Goal: Information Seeking & Learning: Check status

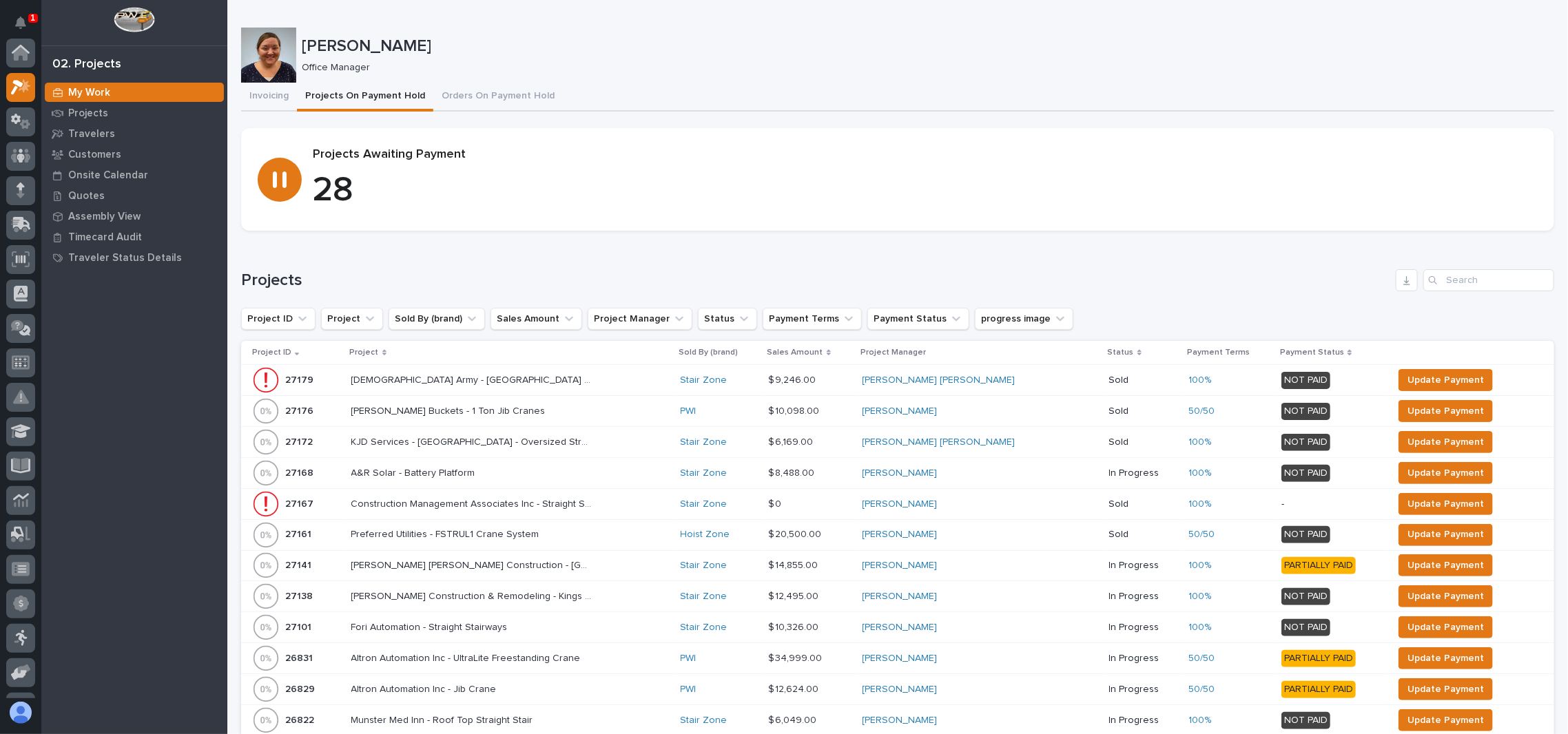
scroll to position [34, 0]
click at [374, 347] on p "Project" at bounding box center [365, 353] width 29 height 15
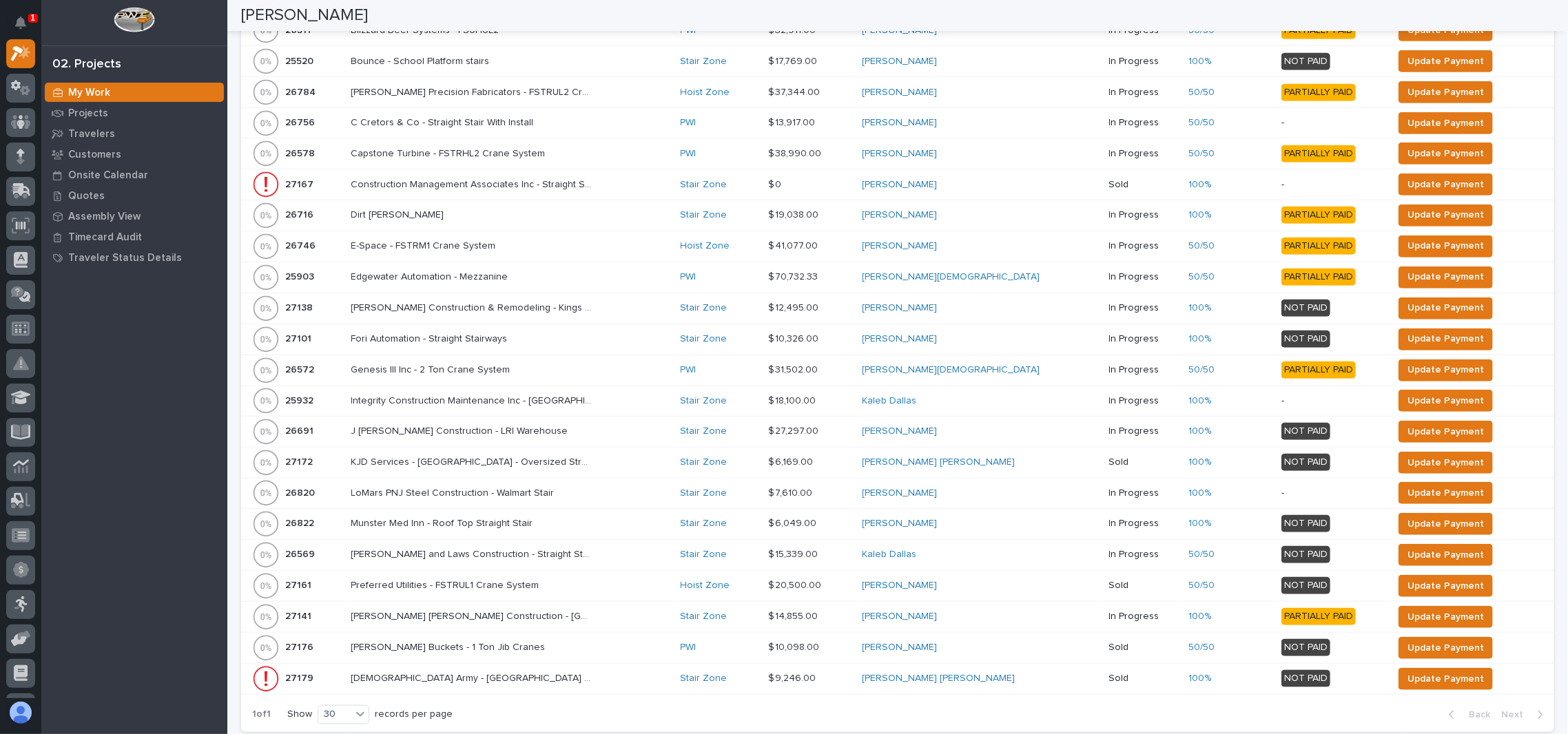
scroll to position [550, 0]
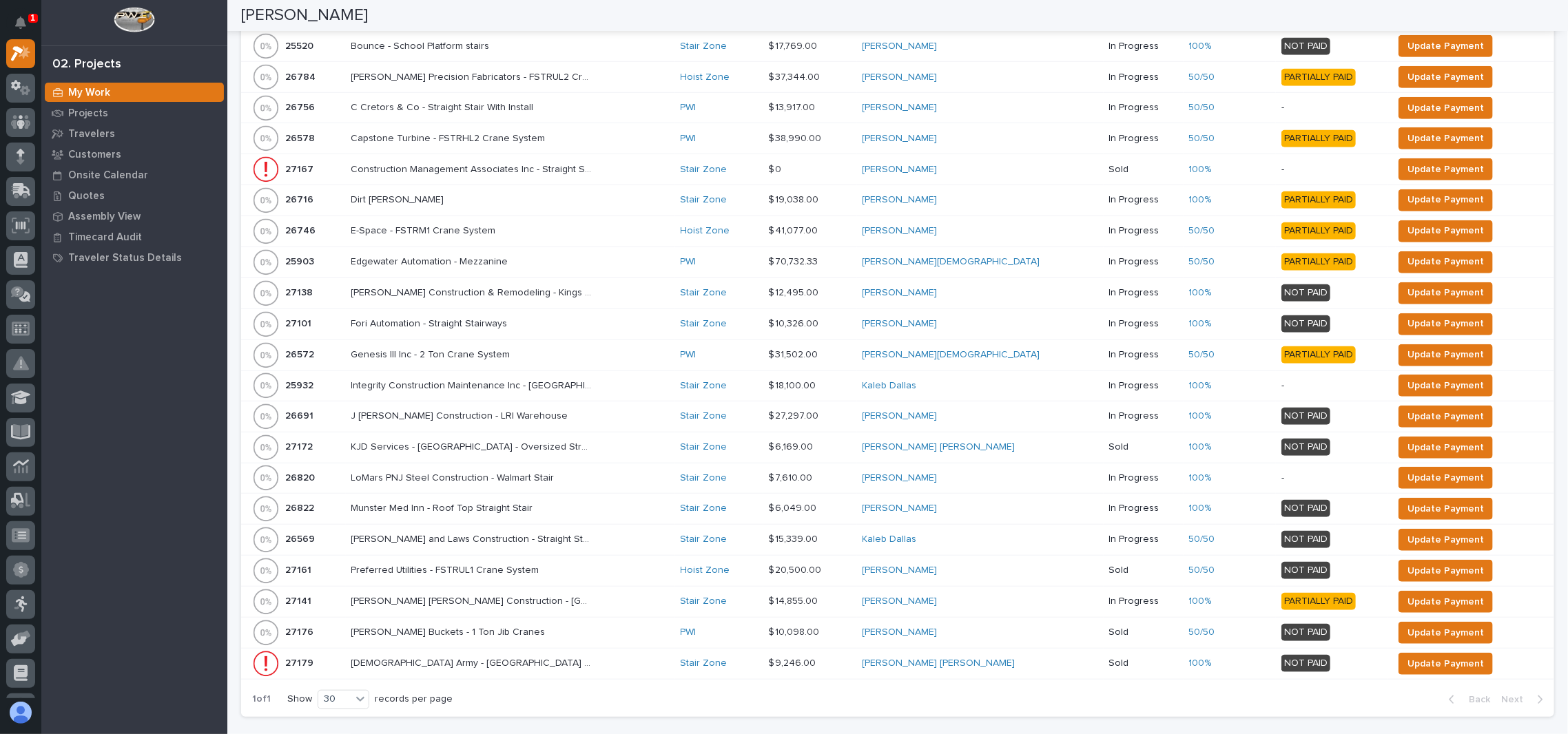
click at [629, 625] on div "Stout Buckets - 1 Ton Jib Cranes Stout Buckets - 1 Ton Jib Cranes" at bounding box center [510, 633] width 318 height 23
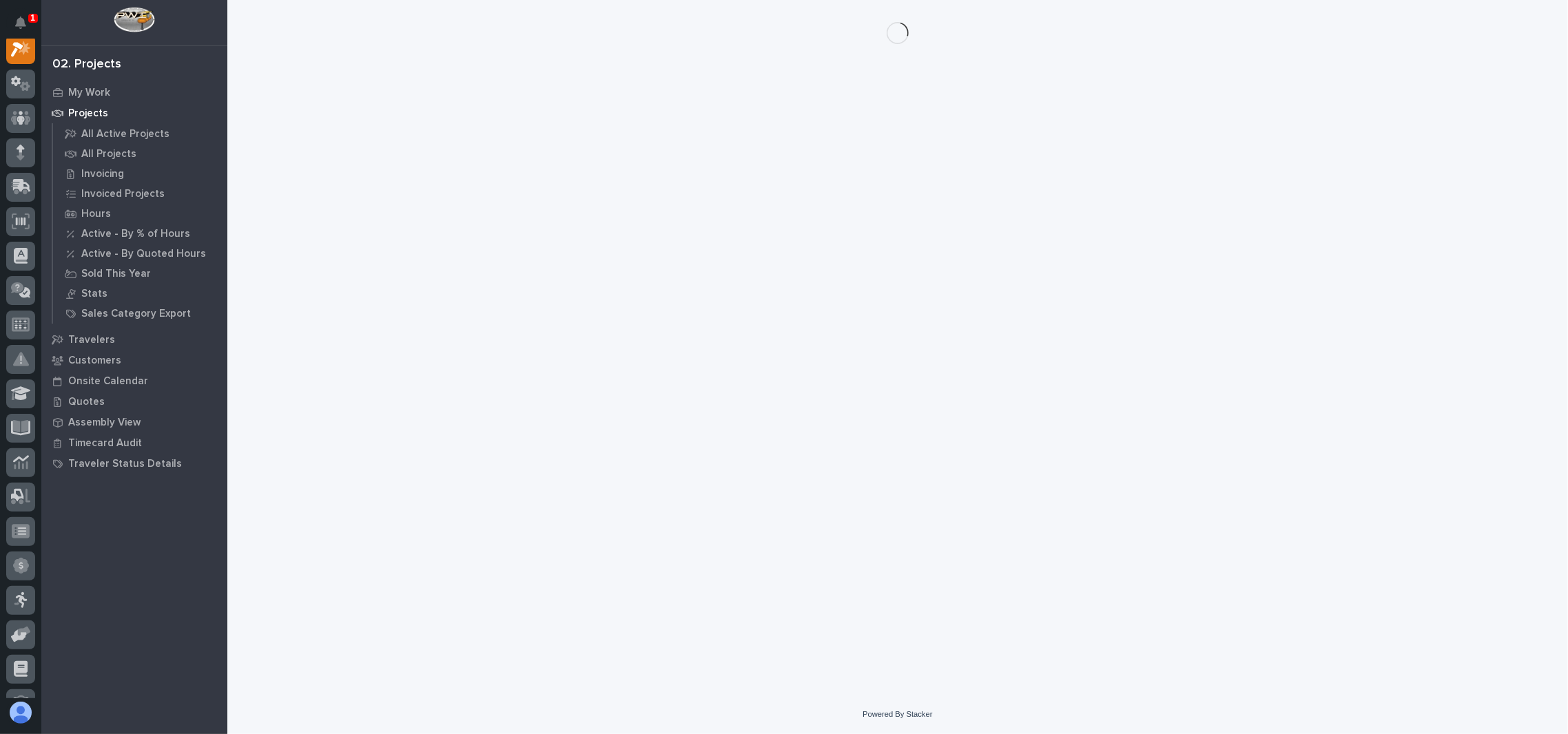
scroll to position [34, 0]
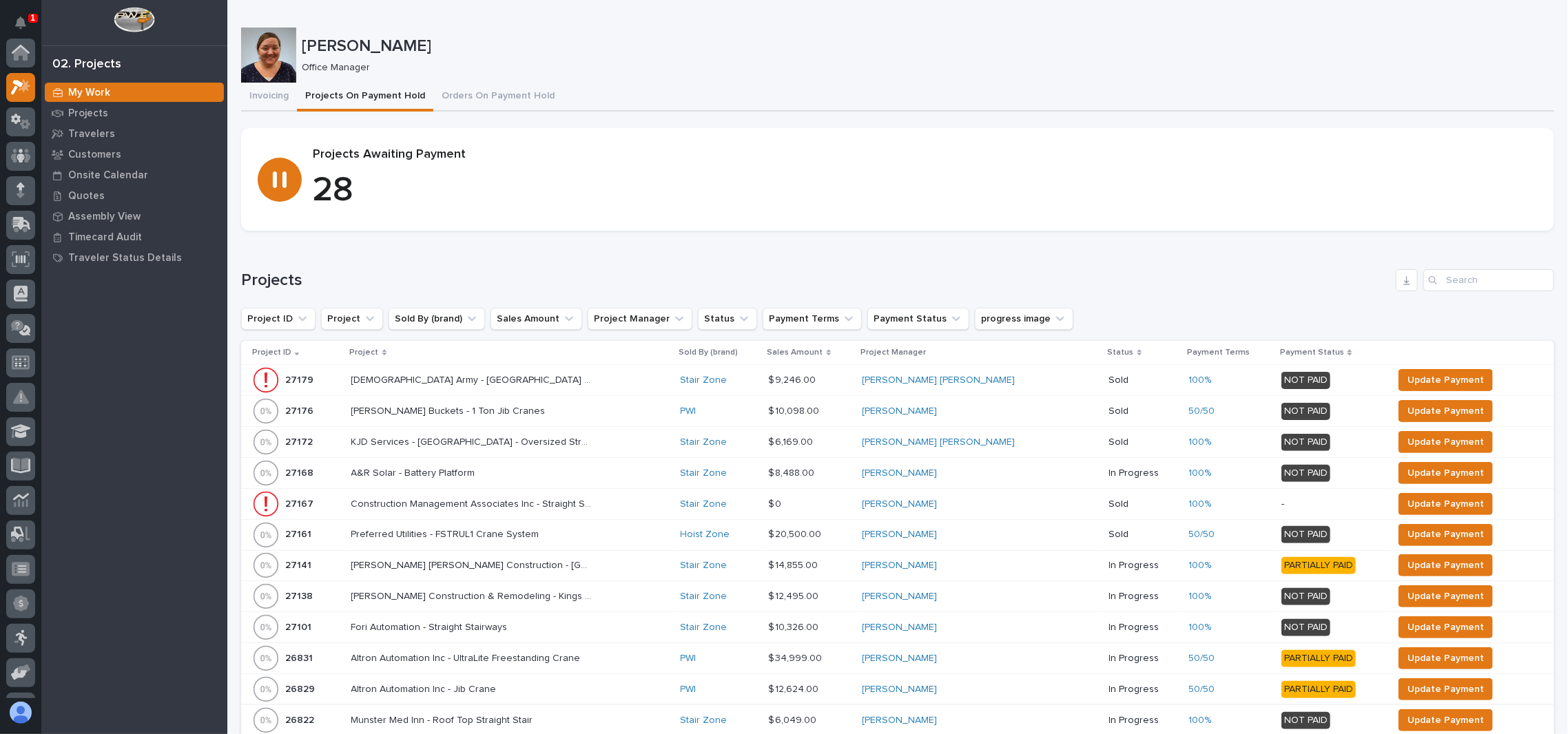
scroll to position [34, 0]
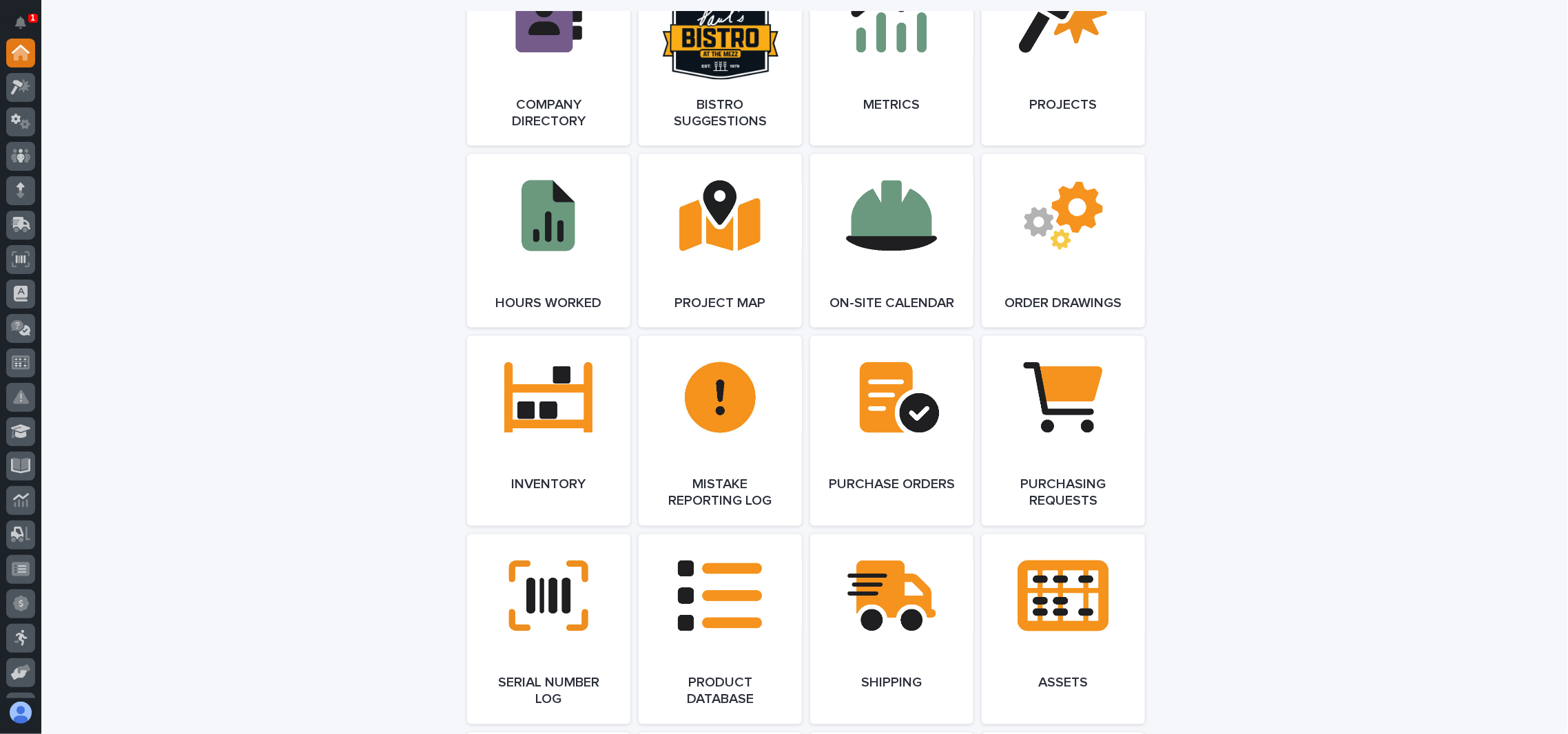
scroll to position [1102, 0]
